Goal: Transaction & Acquisition: Purchase product/service

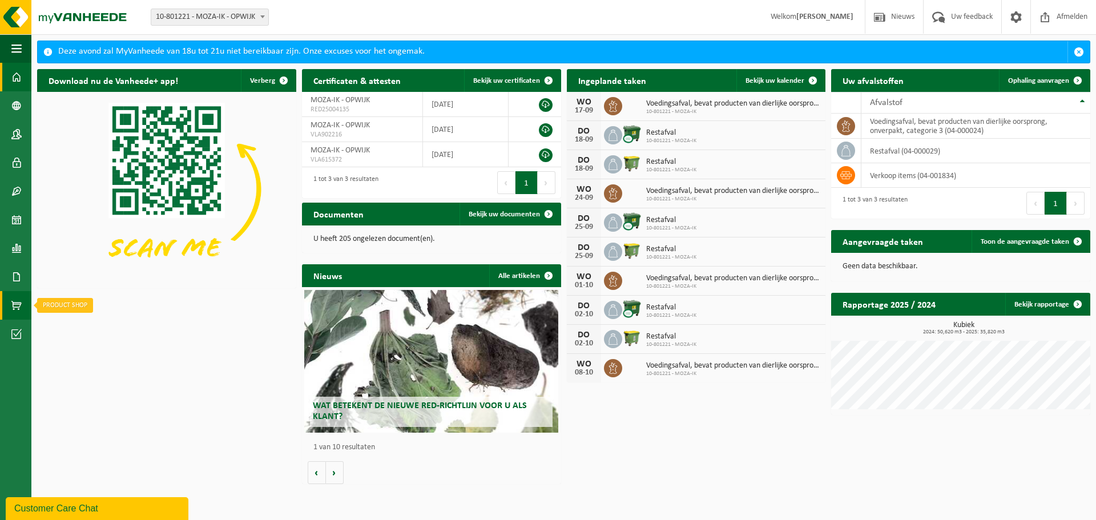
click at [18, 313] on span at bounding box center [16, 305] width 10 height 29
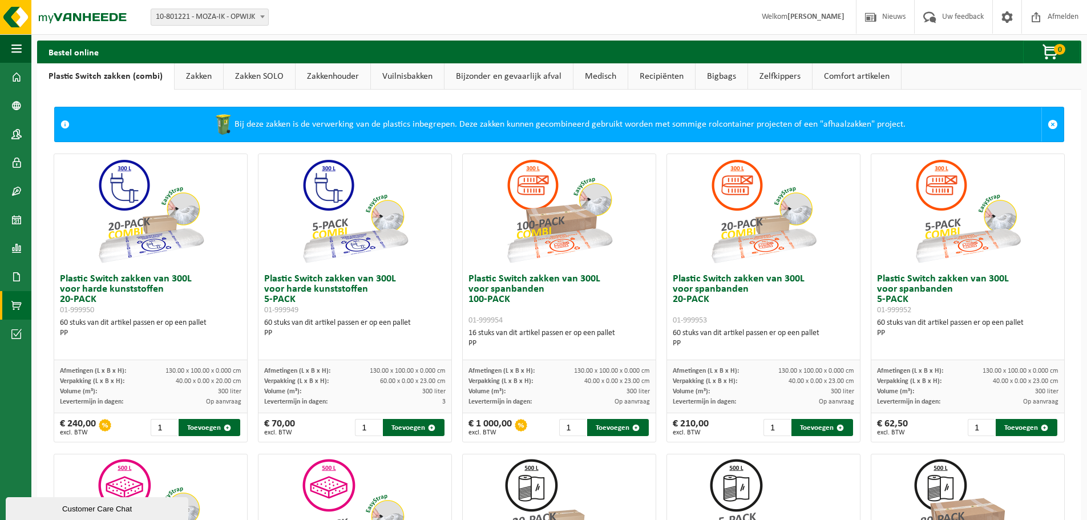
click at [418, 78] on link "Vuilnisbakken" at bounding box center [407, 76] width 73 height 26
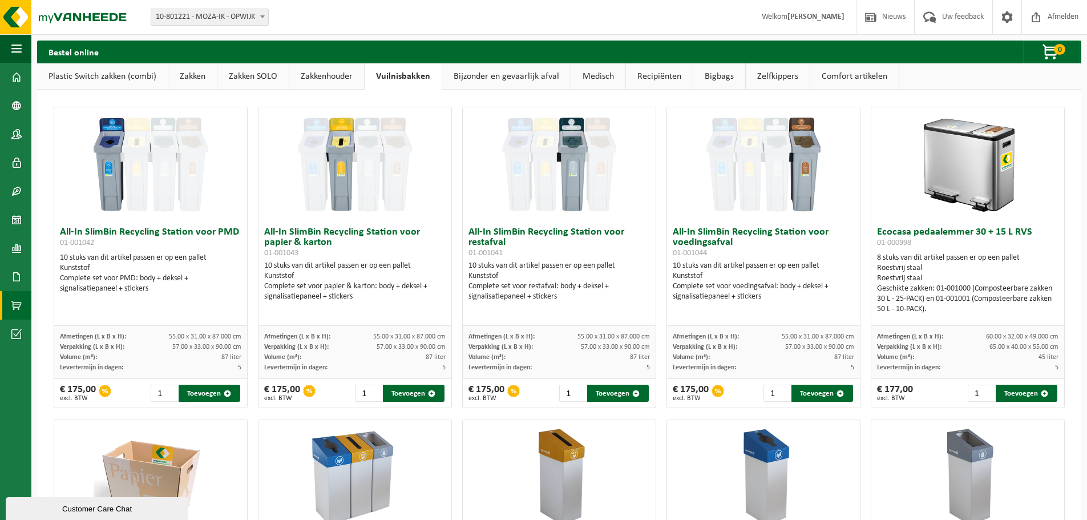
click at [200, 75] on link "Zakken" at bounding box center [192, 76] width 49 height 26
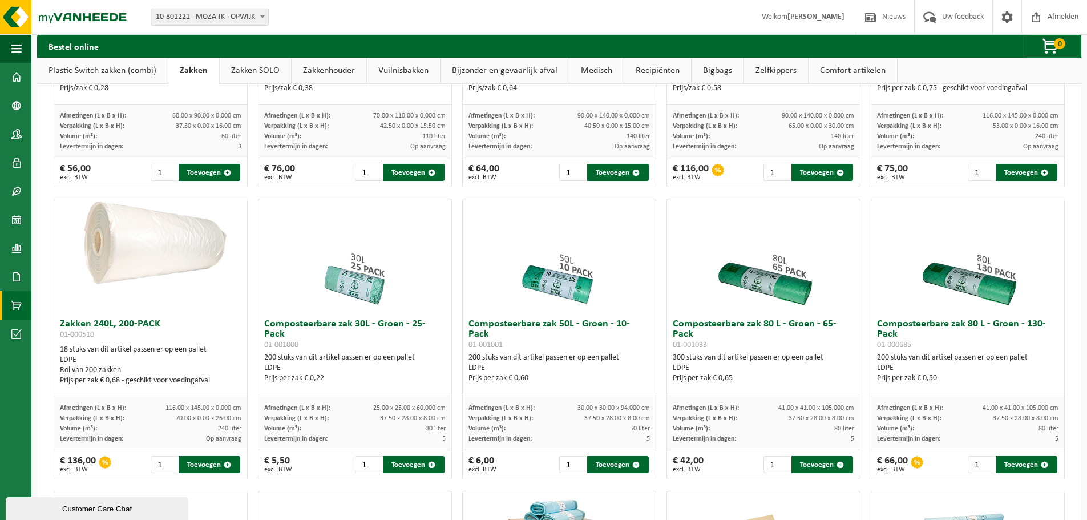
scroll to position [228, 0]
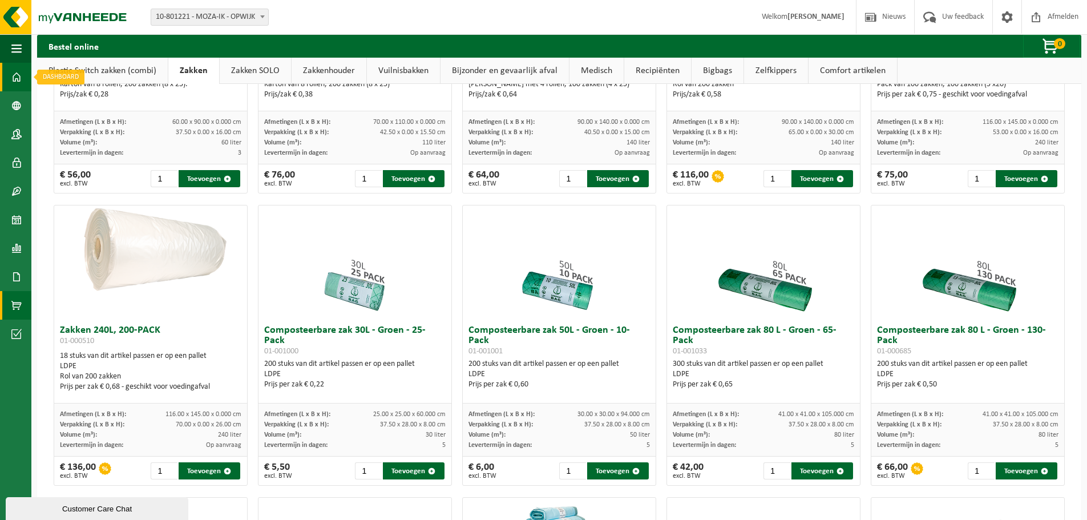
click at [13, 74] on span at bounding box center [16, 77] width 10 height 29
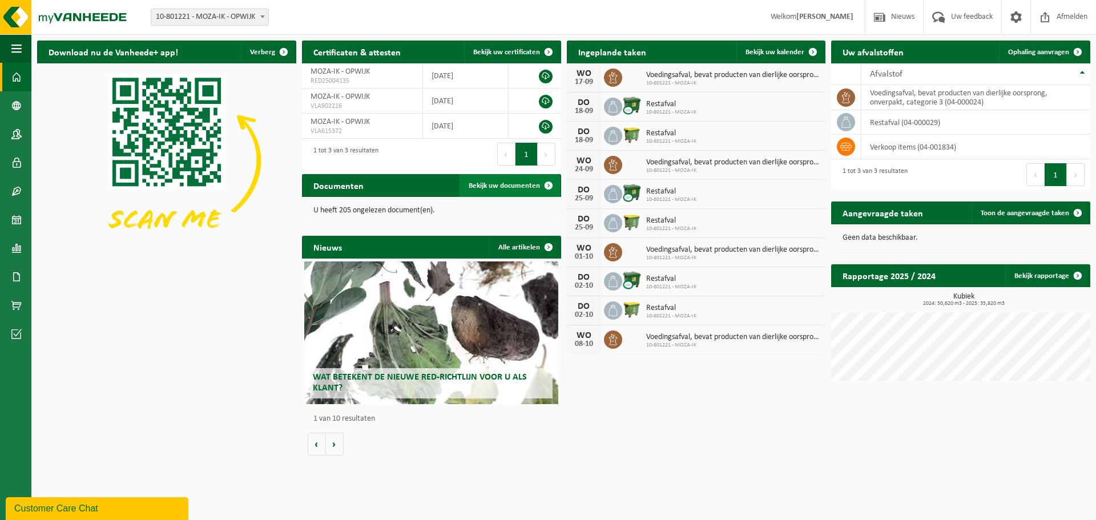
click at [485, 187] on span "Bekijk uw documenten" at bounding box center [504, 185] width 71 height 7
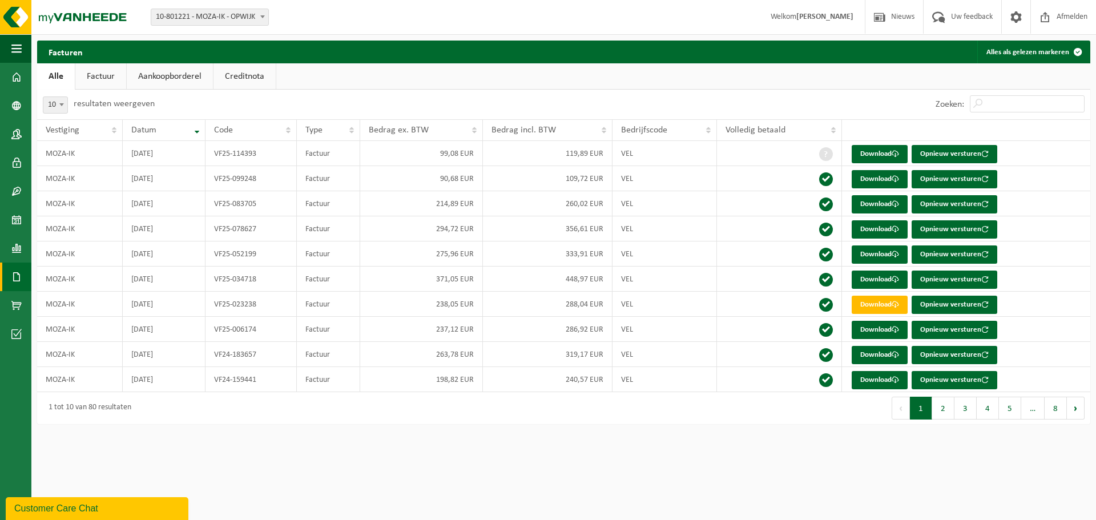
click at [100, 76] on link "Factuur" at bounding box center [100, 76] width 51 height 26
click at [192, 81] on link "Aankoopborderel" at bounding box center [171, 76] width 86 height 26
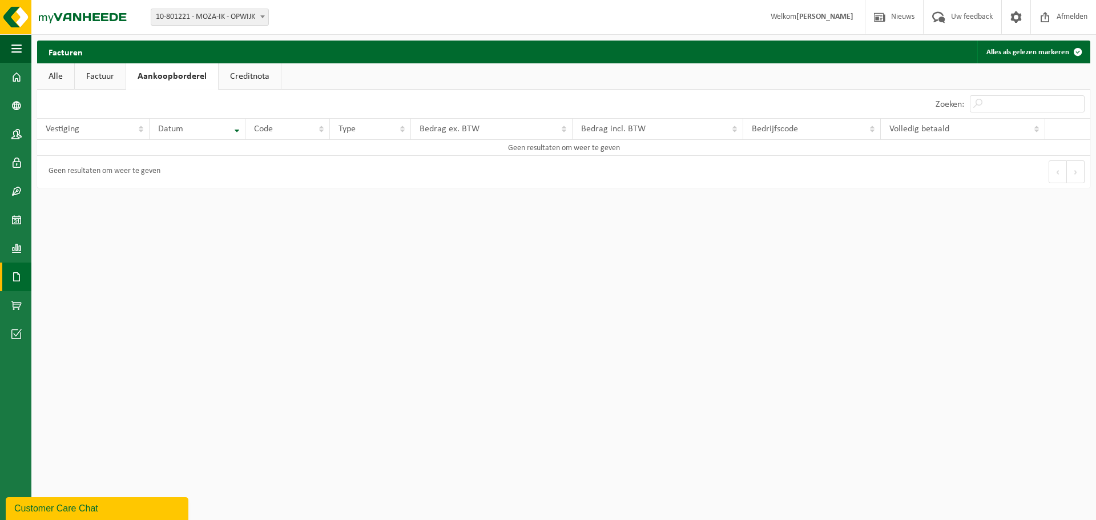
click at [115, 76] on link "Factuur" at bounding box center [100, 76] width 51 height 26
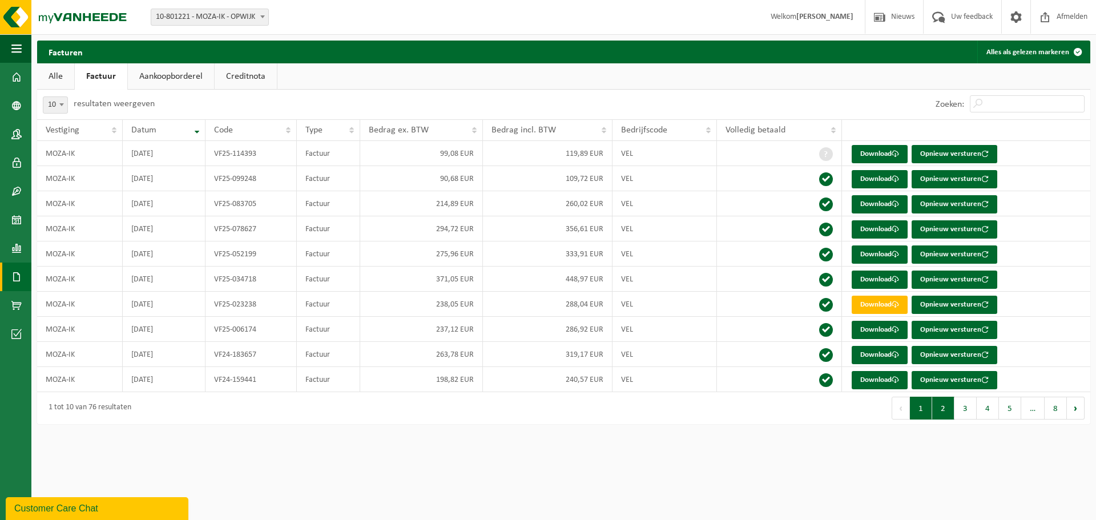
click at [937, 410] on button "2" at bounding box center [943, 408] width 22 height 23
click at [872, 279] on link "Download" at bounding box center [880, 280] width 56 height 18
click at [252, 474] on html "Vestiging: 10-801221 - MOZA-IK - OPWIJK 10-801221 - MOZA-IK - OPWIJK Welkom Ann…" at bounding box center [548, 260] width 1096 height 520
click at [76, 502] on div "Customer Care Chat" at bounding box center [97, 509] width 166 height 14
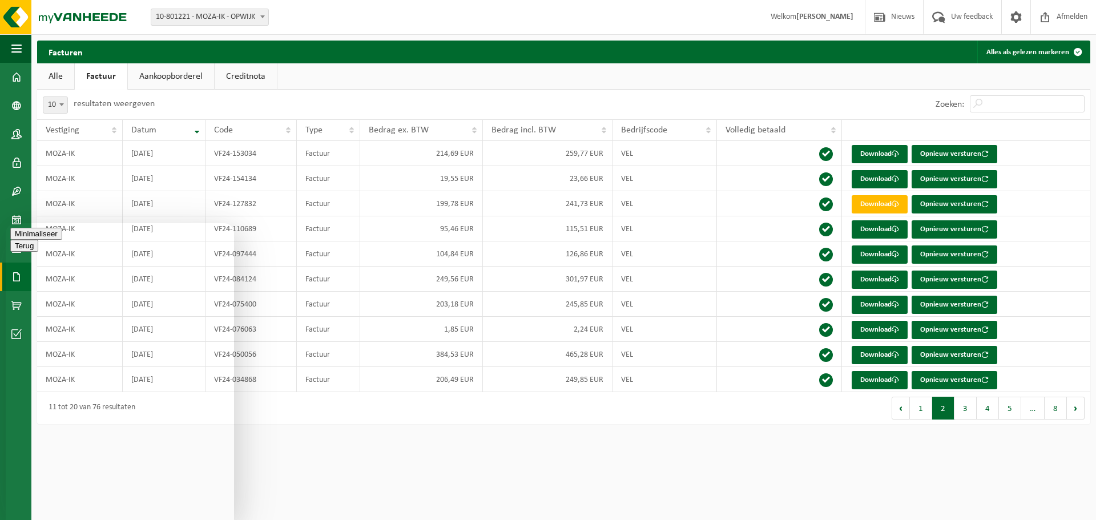
type textarea "beste kan u mij laten weten welke doorzichtige restafvalzakken wij de laatste k…"
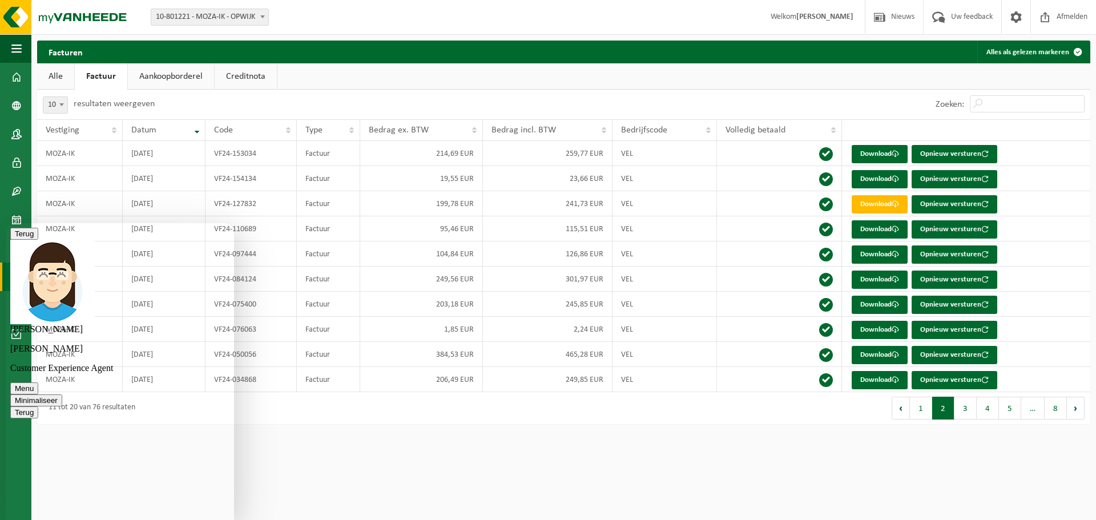
scroll to position [13, 0]
type textarea "hartelijk dank"
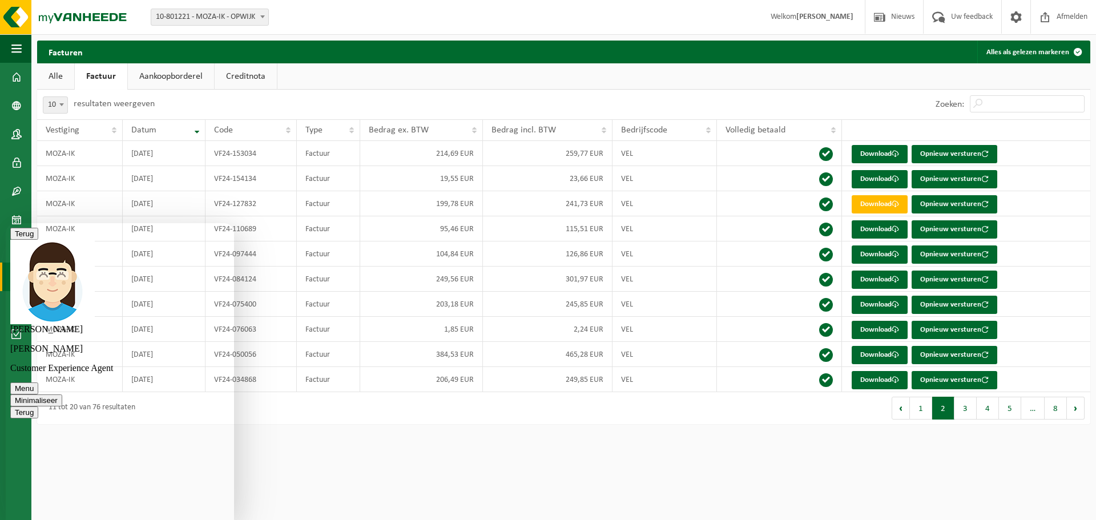
type textarea "bestaan er ook zakken om in de grotere restafvalcontainers te steken?"
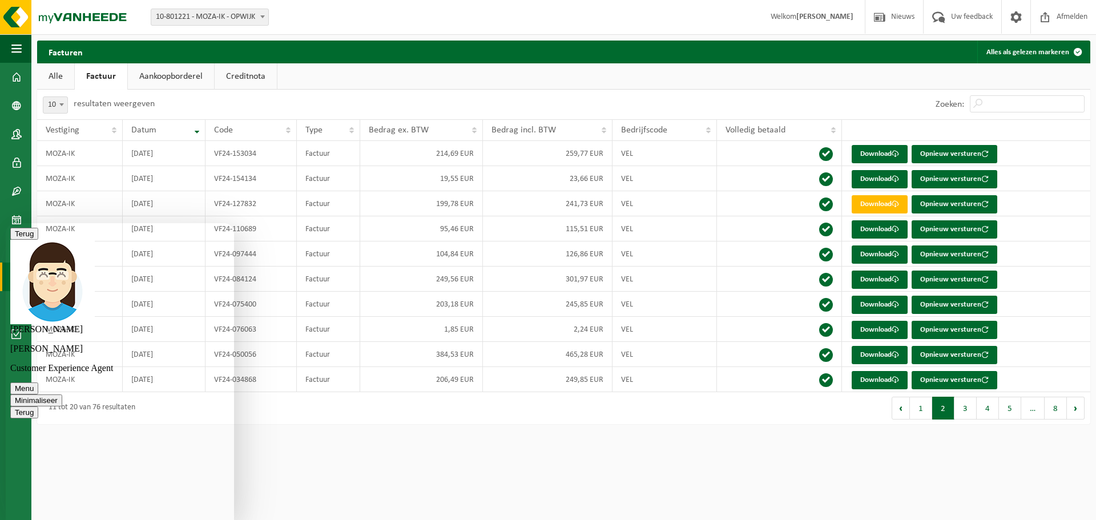
type textarea "oke toch bedankt voor de informatie. fijne dag"
click at [62, 394] on button "Minimaliseer" at bounding box center [36, 400] width 52 height 12
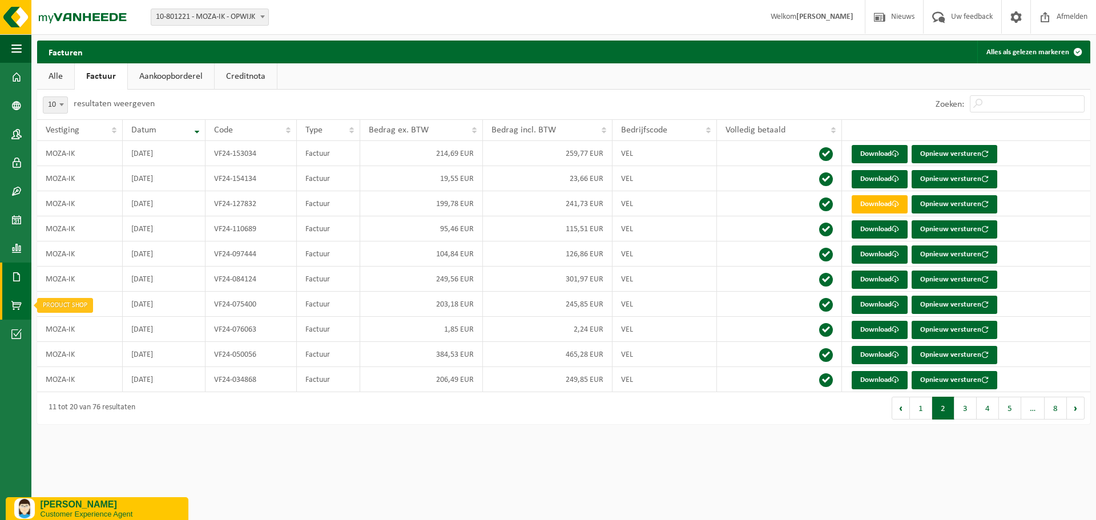
click at [14, 304] on span at bounding box center [16, 305] width 10 height 29
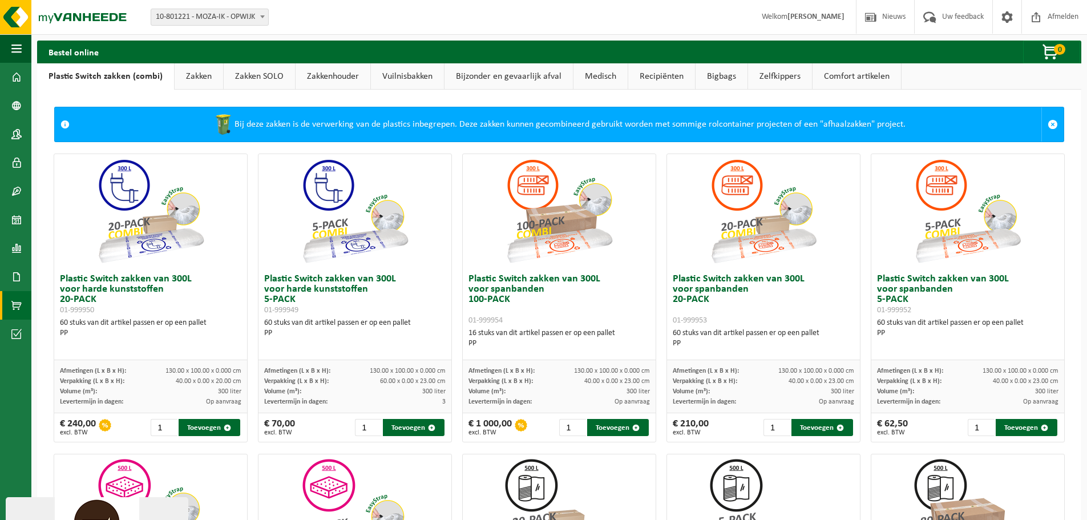
click at [200, 80] on link "Zakken" at bounding box center [199, 76] width 49 height 26
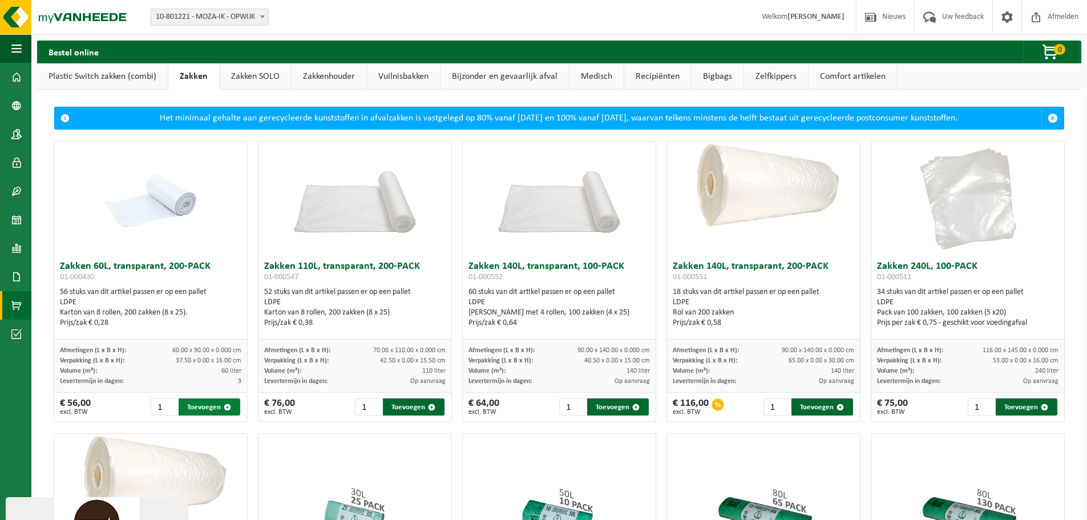
click at [202, 409] on button "Toevoegen" at bounding box center [210, 406] width 62 height 17
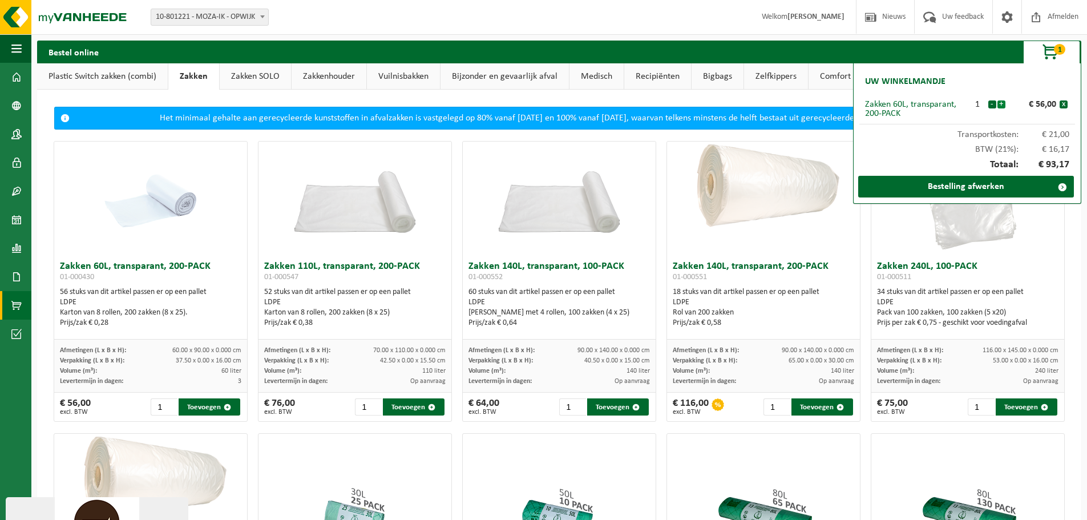
click at [1002, 104] on button "+" at bounding box center [1002, 104] width 8 height 8
click at [956, 186] on link "Bestelling afwerken" at bounding box center [967, 187] width 216 height 22
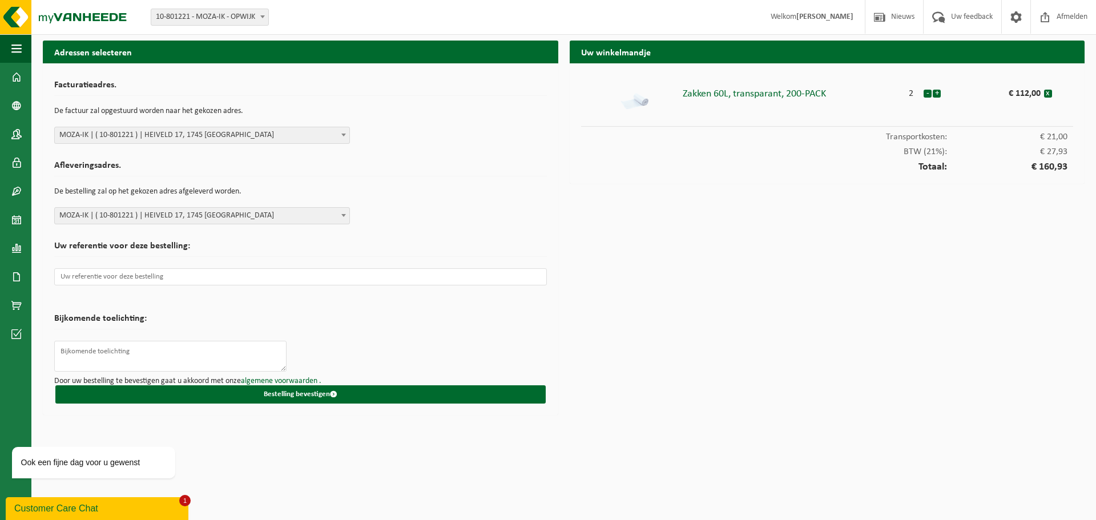
click at [88, 514] on div "Customer Care Chat" at bounding box center [97, 509] width 166 height 14
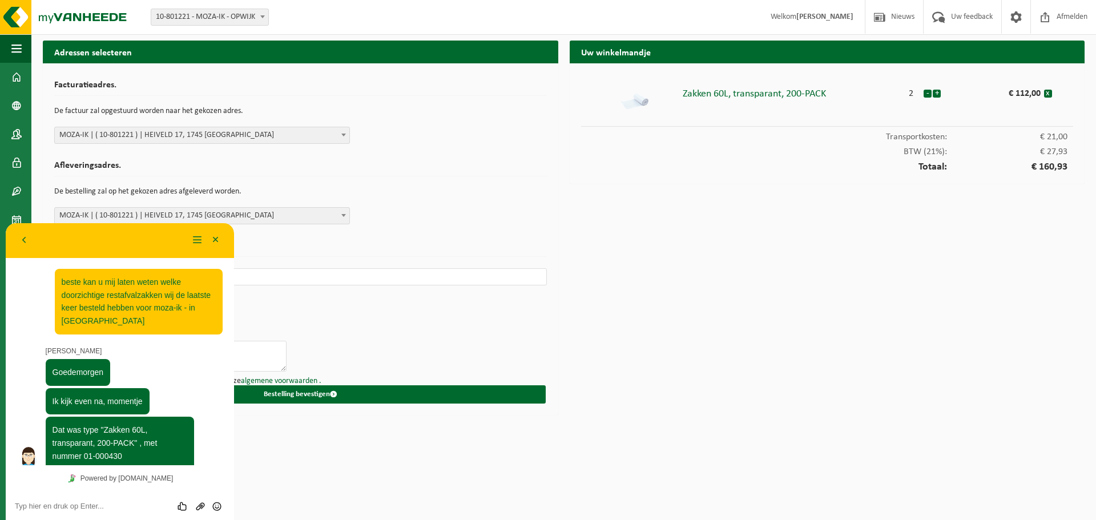
scroll to position [345, 0]
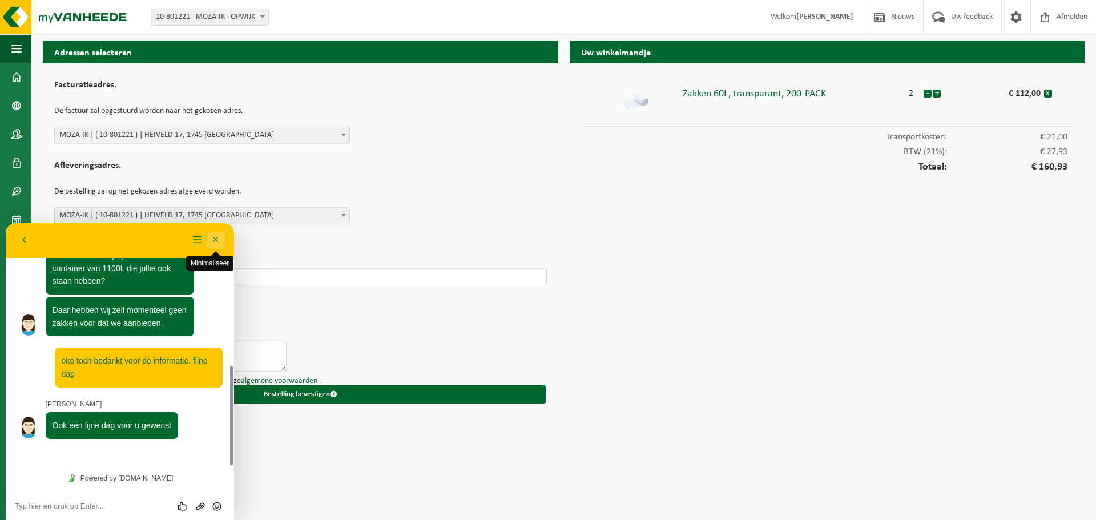
click at [218, 238] on button "Minimaliseer" at bounding box center [216, 240] width 18 height 17
